Goal: Find specific page/section: Find specific page/section

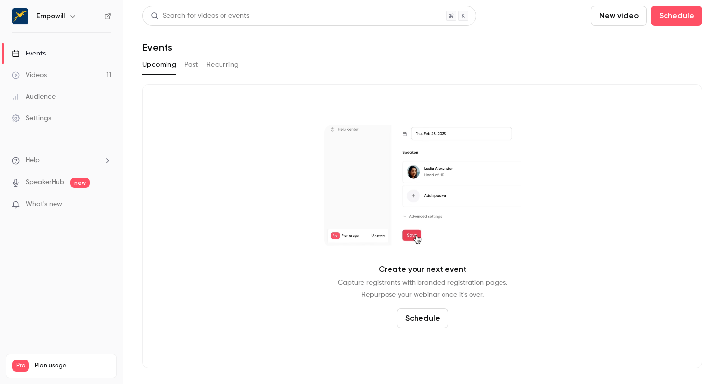
click at [58, 24] on div "Empowill" at bounding box center [61, 16] width 99 height 17
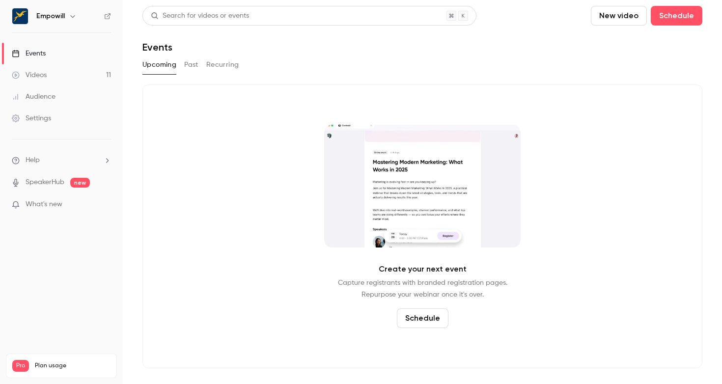
click at [70, 16] on icon "button" at bounding box center [72, 16] width 4 height 2
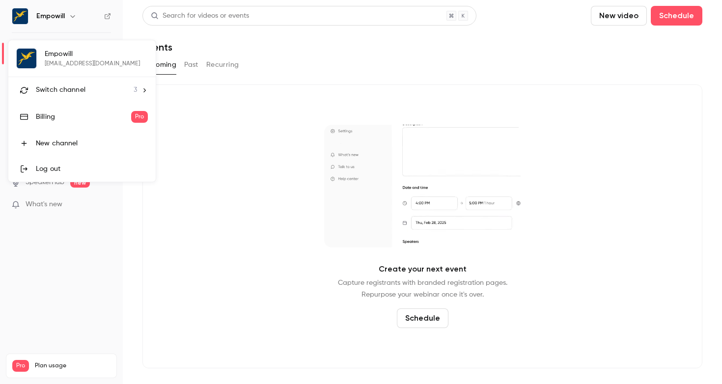
click at [74, 98] on li "Switch channel 3" at bounding box center [81, 90] width 147 height 26
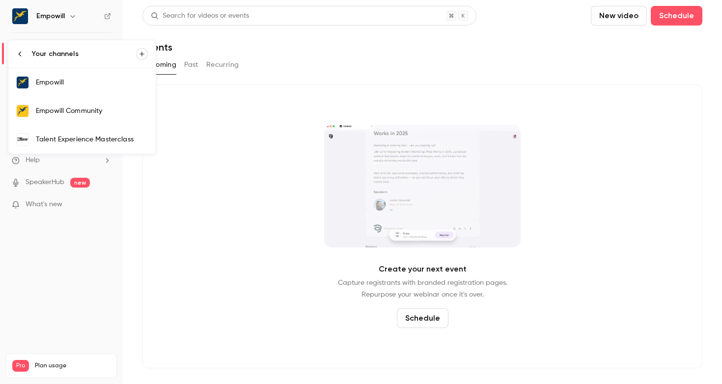
click at [87, 110] on div "Empowill Community" at bounding box center [92, 111] width 112 height 10
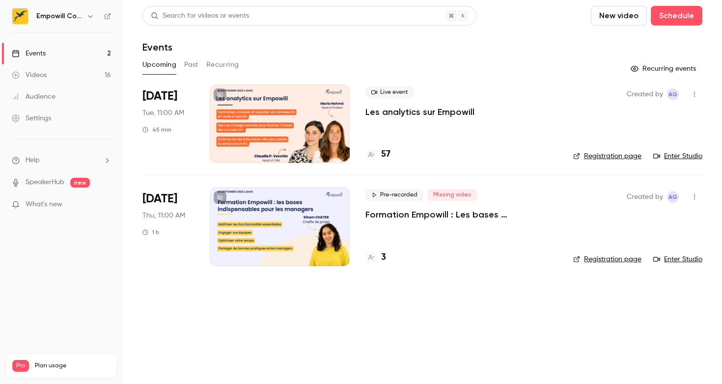
click at [278, 104] on div at bounding box center [280, 123] width 140 height 79
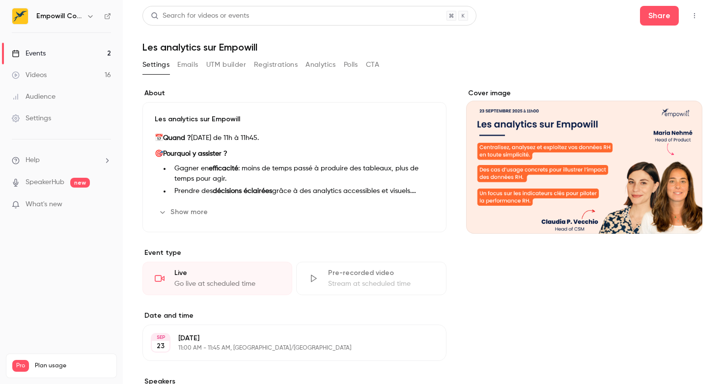
click at [191, 216] on button "Show more" at bounding box center [184, 212] width 59 height 16
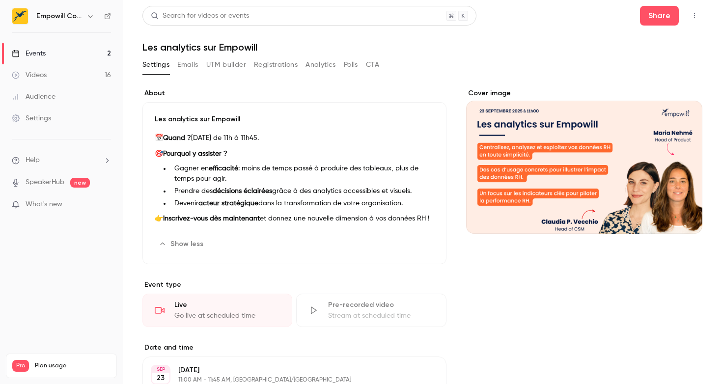
drag, startPoint x: 411, startPoint y: 200, endPoint x: 171, endPoint y: 170, distance: 241.5
click at [171, 170] on ul "[PERSON_NAME] en efficacité : moins de temps passé à produire des tableaux, plu…" at bounding box center [294, 186] width 279 height 45
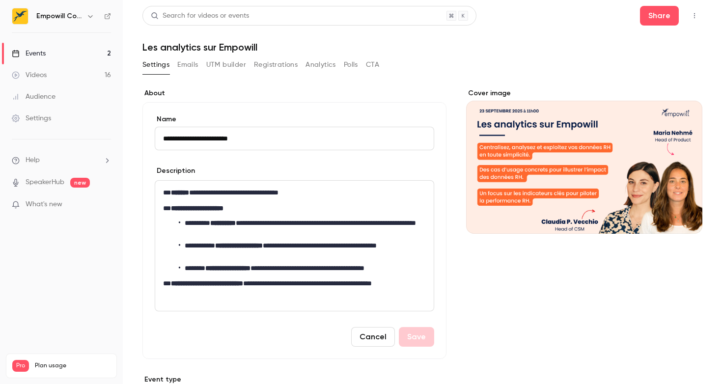
click at [243, 281] on strong "**********" at bounding box center [207, 283] width 72 height 7
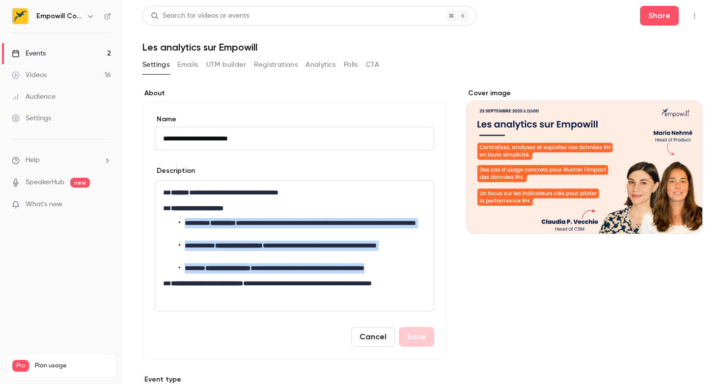
drag, startPoint x: 418, startPoint y: 269, endPoint x: 172, endPoint y: 219, distance: 251.2
click at [172, 218] on ul "**********" at bounding box center [294, 246] width 263 height 56
